Goal: Obtain resource: Obtain resource

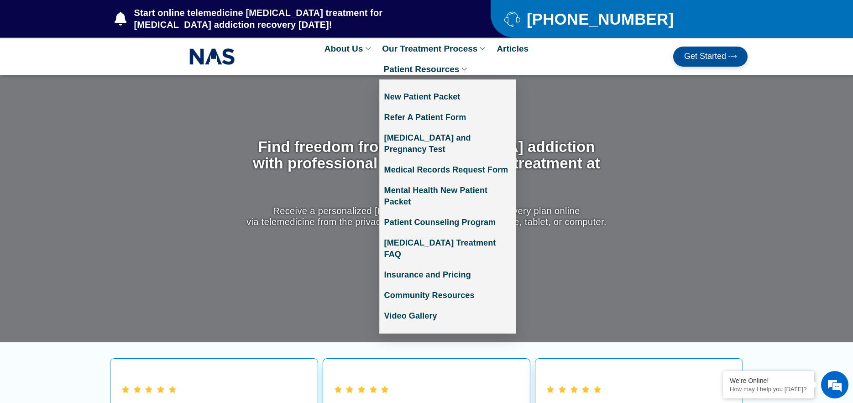
click at [443, 70] on link "Patient Resources" at bounding box center [426, 69] width 95 height 21
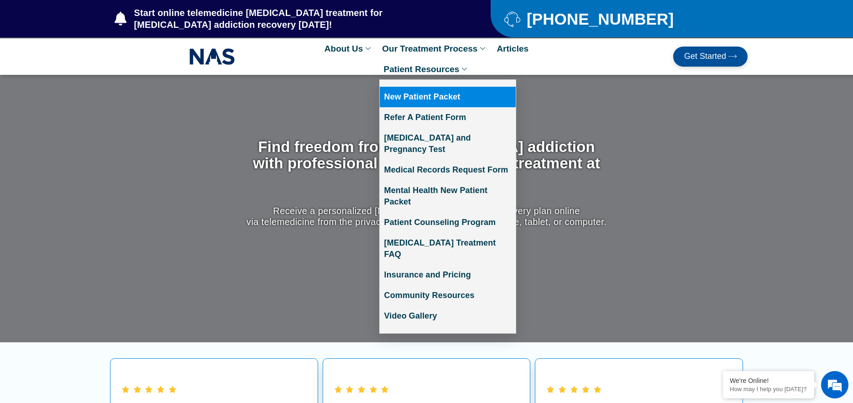
click at [432, 96] on link "New Patient Packet" at bounding box center [448, 97] width 136 height 21
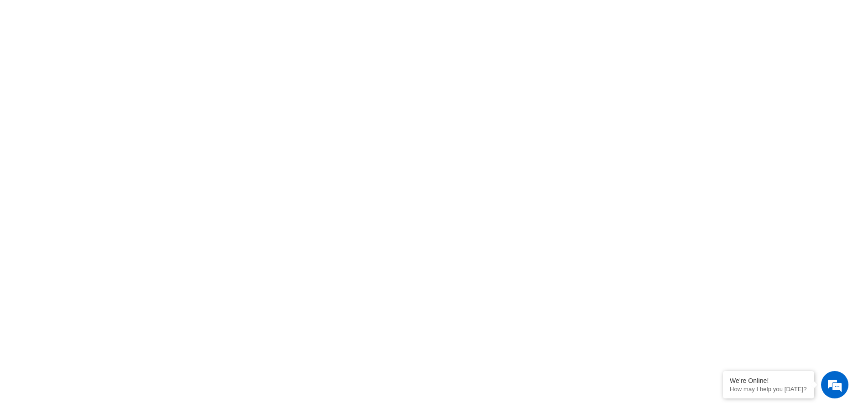
scroll to position [411, 0]
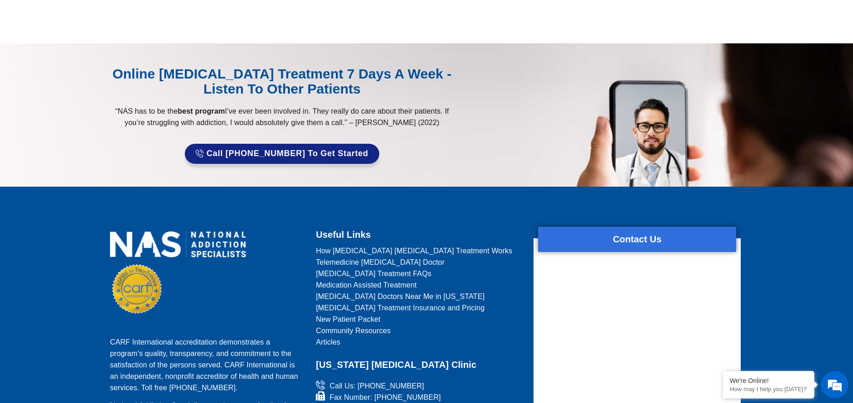
scroll to position [354, 0]
